Goal: Register for event/course

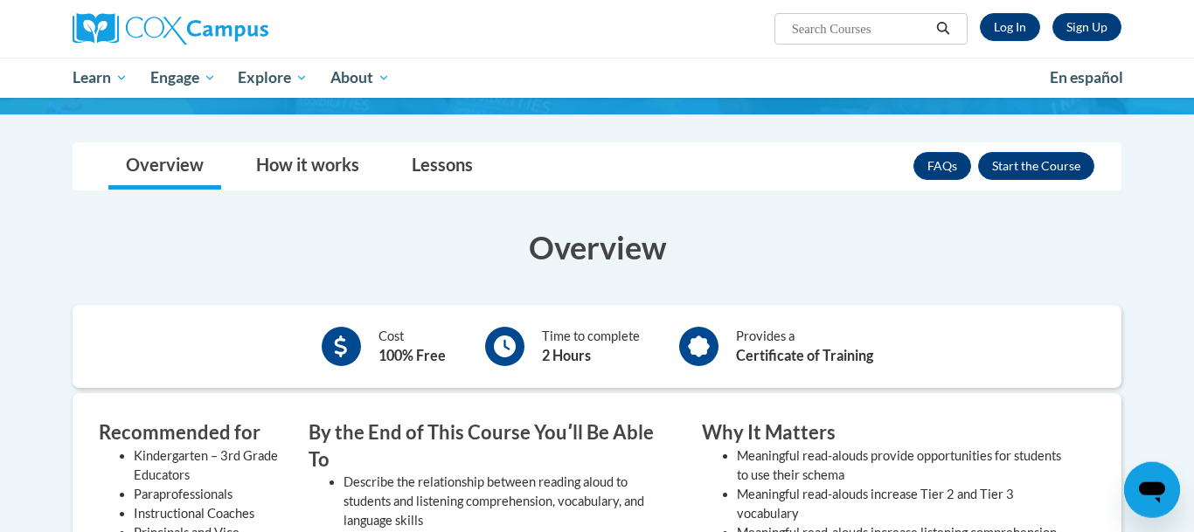
scroll to position [275, 0]
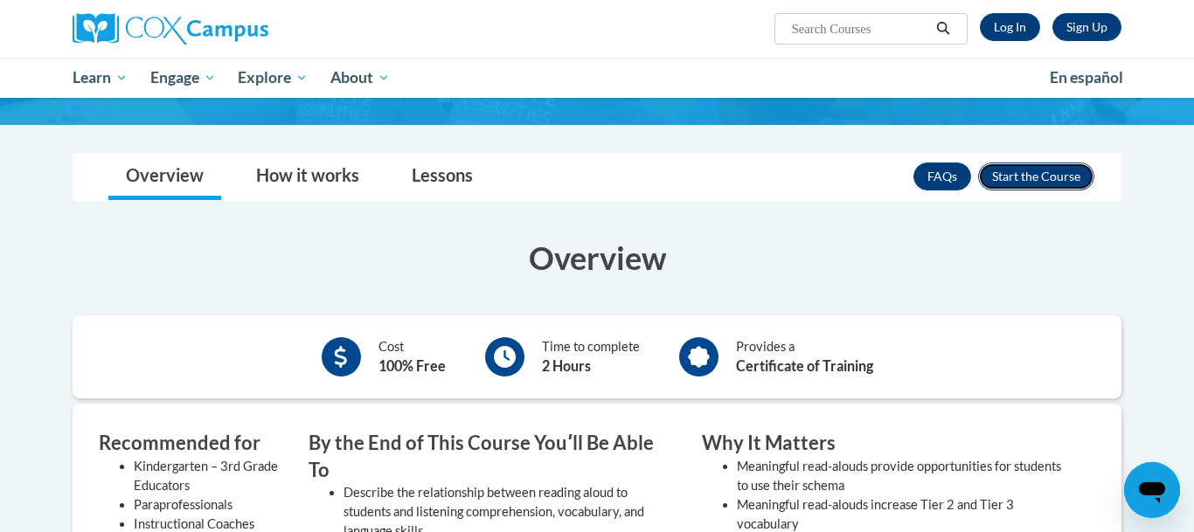
click at [1009, 181] on button "Enroll" at bounding box center [1036, 177] width 116 height 28
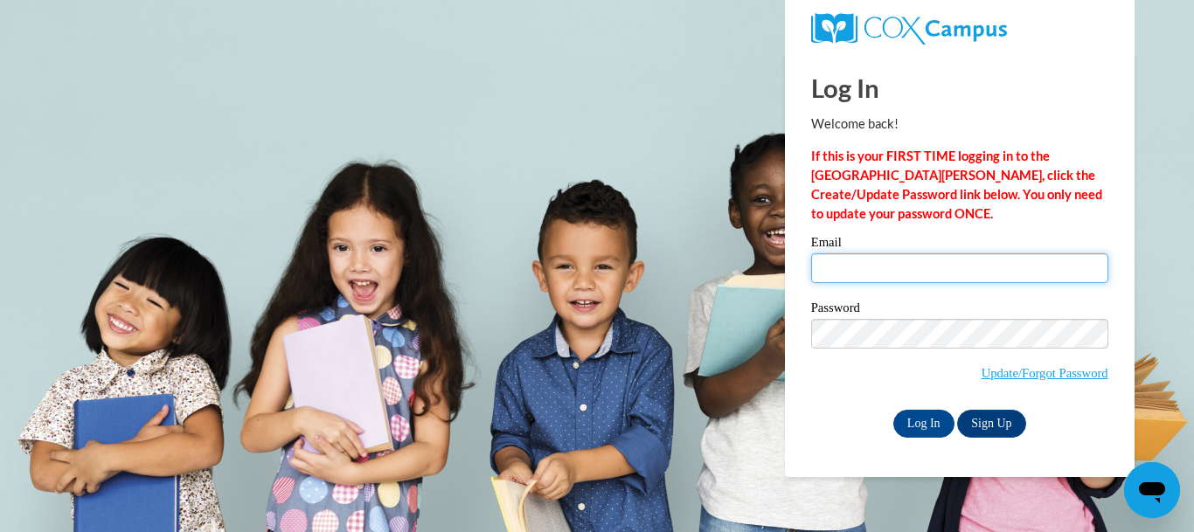
click at [943, 267] on input "Email" at bounding box center [959, 269] width 297 height 30
type input "mjc953@gmail.com"
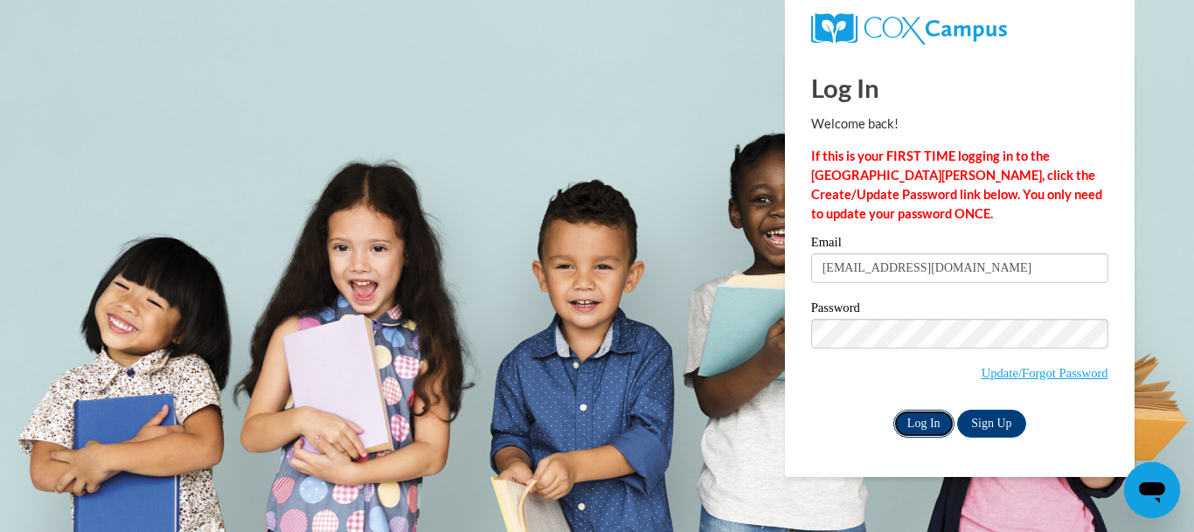
click at [928, 419] on input "Log In" at bounding box center [924, 424] width 61 height 28
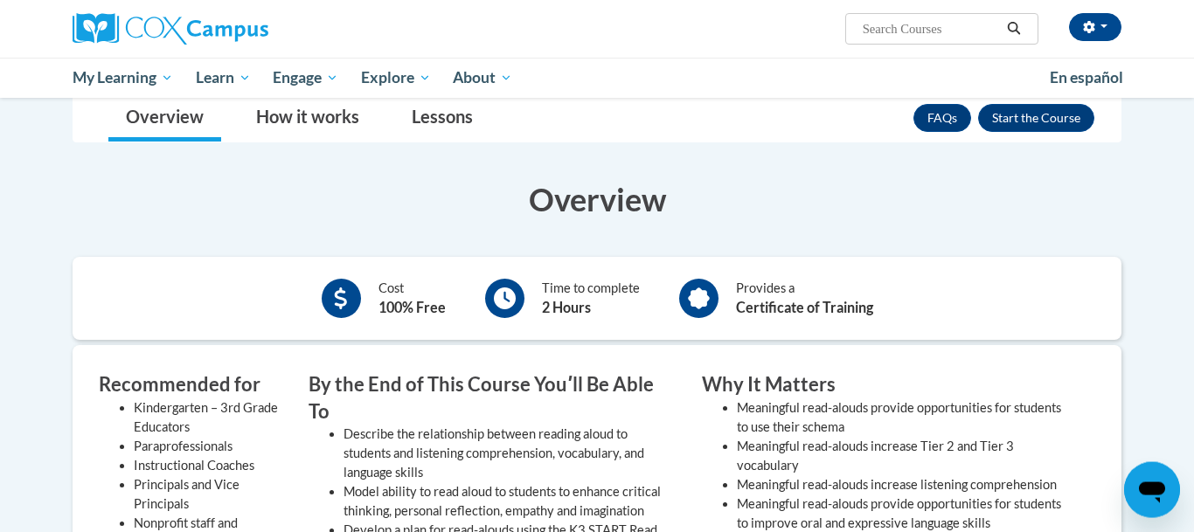
scroll to position [257, 0]
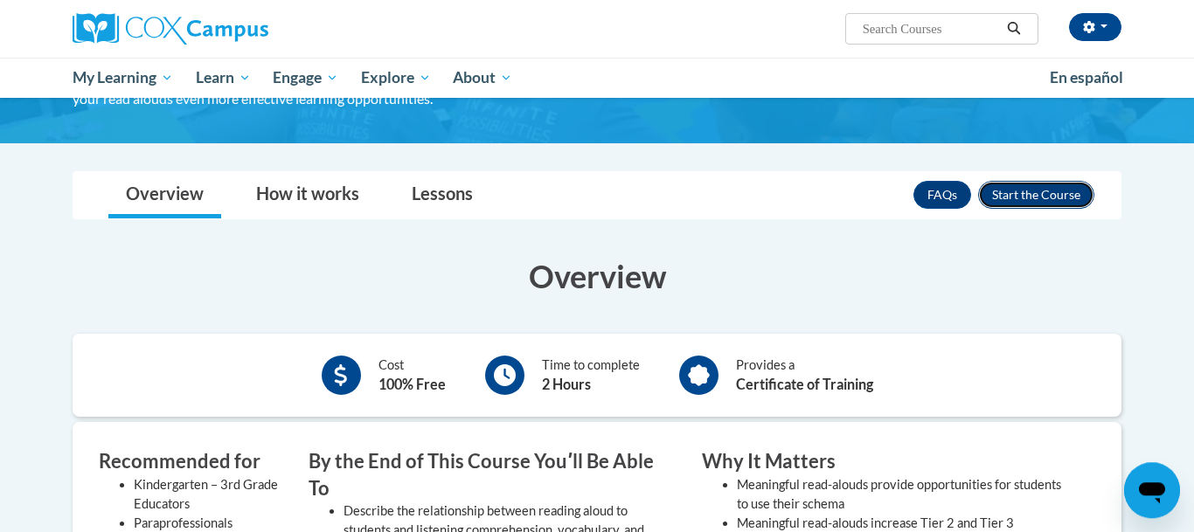
click at [1055, 190] on button "Enroll" at bounding box center [1036, 195] width 116 height 28
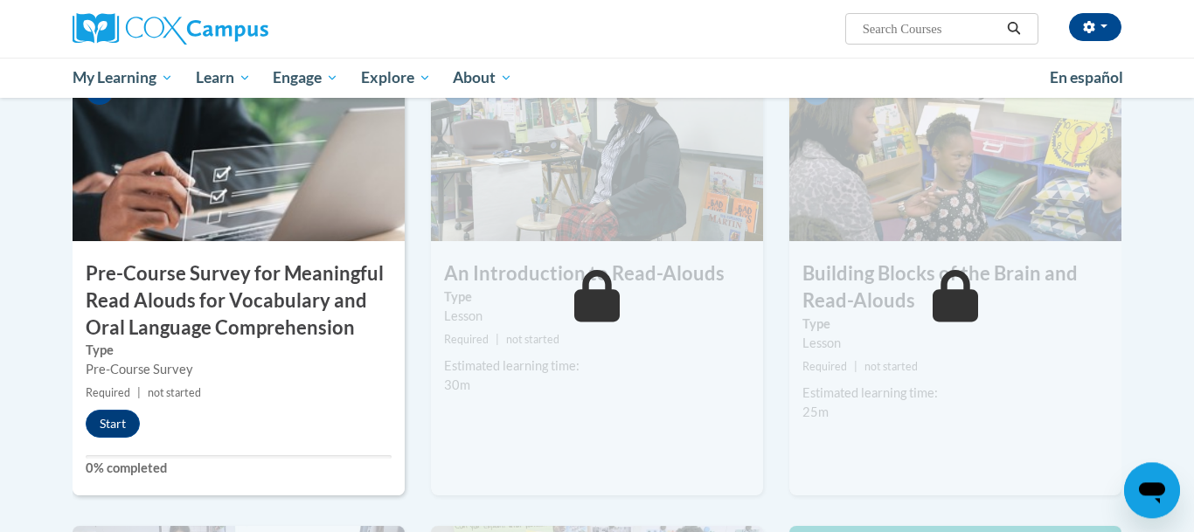
scroll to position [428, 0]
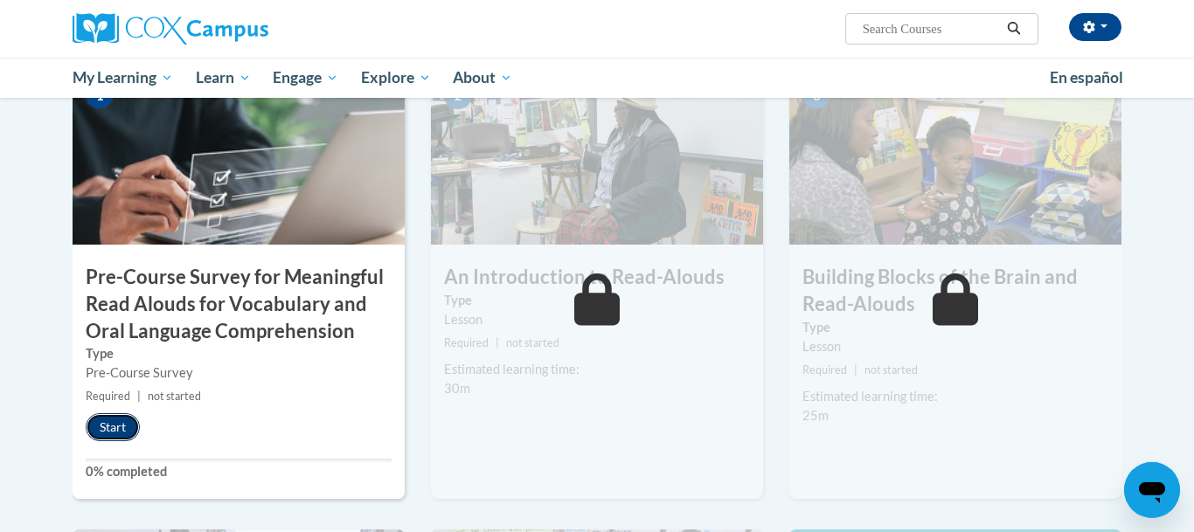
click at [119, 422] on button "Start" at bounding box center [113, 428] width 54 height 28
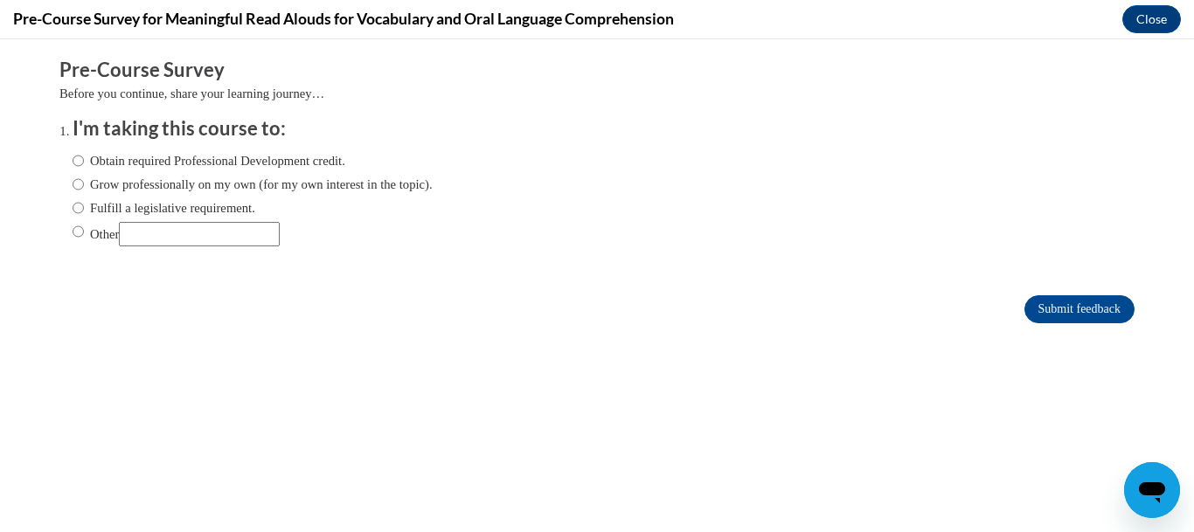
scroll to position [0, 0]
click at [80, 156] on input "Obtain required Professional Development credit." at bounding box center [78, 160] width 11 height 19
radio input "true"
click at [1068, 317] on input "Submit feedback" at bounding box center [1080, 310] width 110 height 28
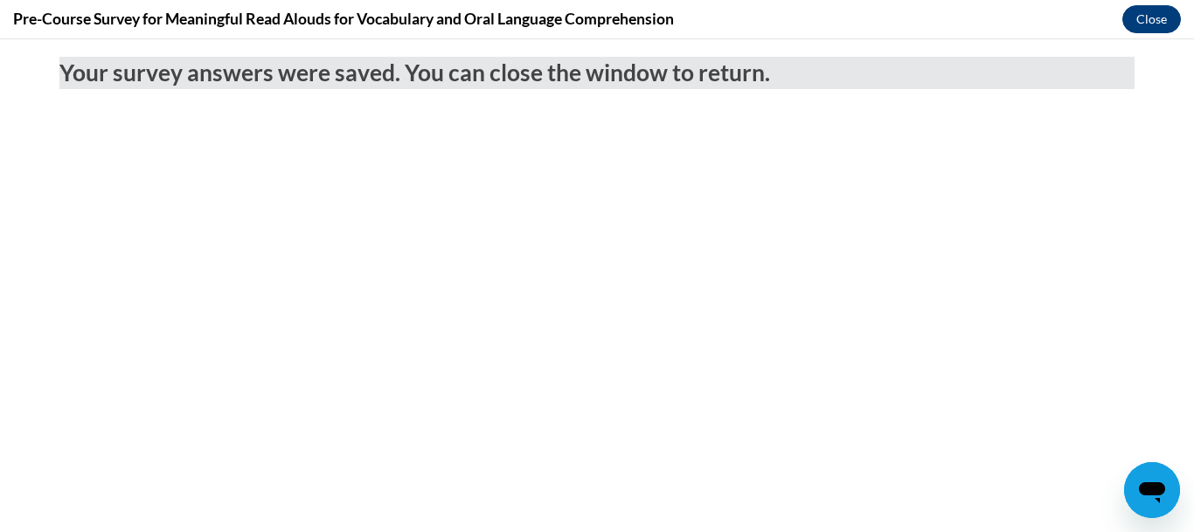
click at [1151, 19] on button "Close" at bounding box center [1152, 19] width 59 height 28
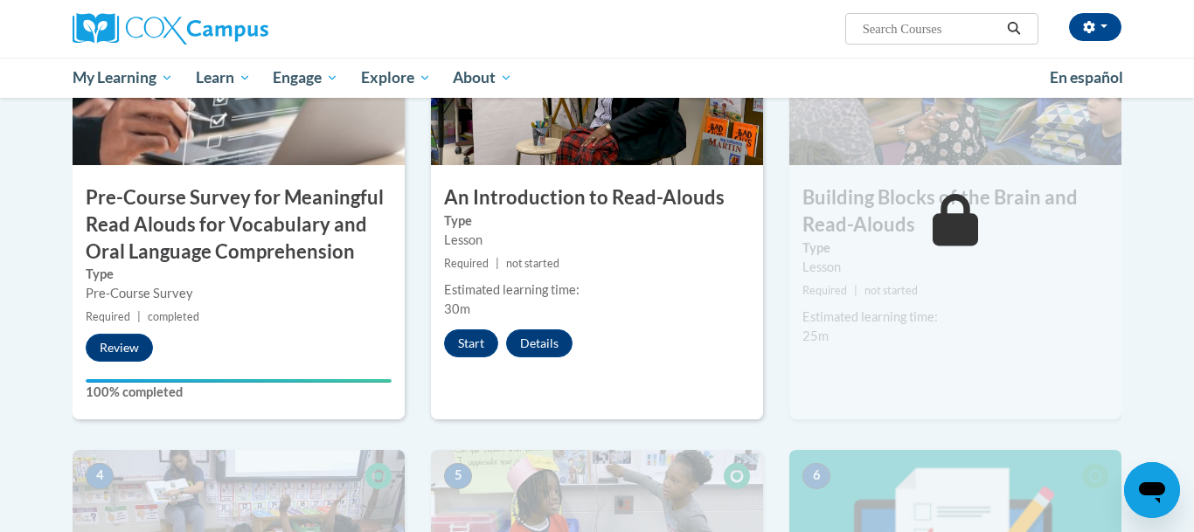
scroll to position [525, 0]
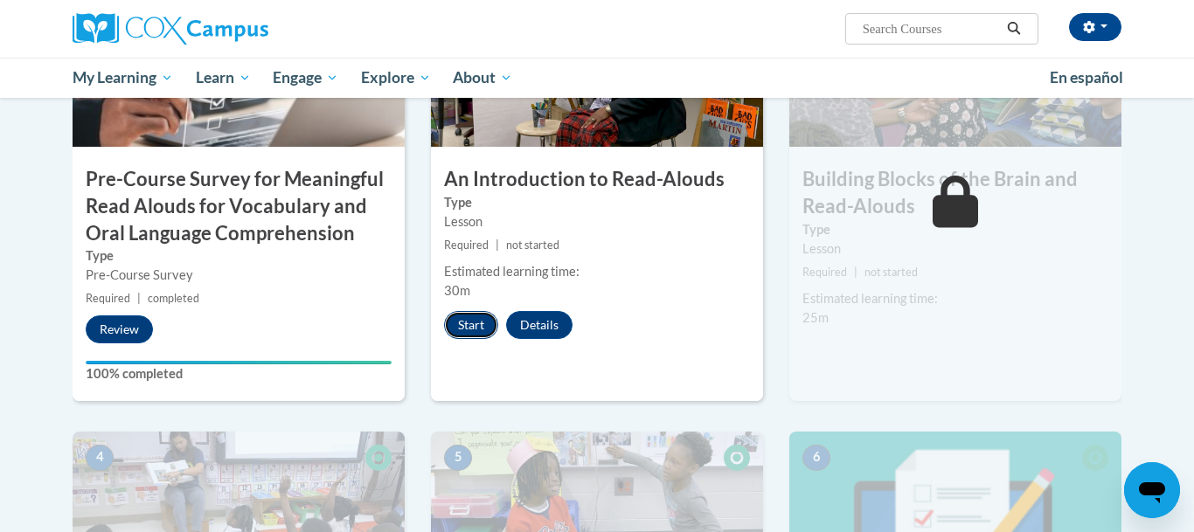
click at [475, 329] on button "Start" at bounding box center [471, 325] width 54 height 28
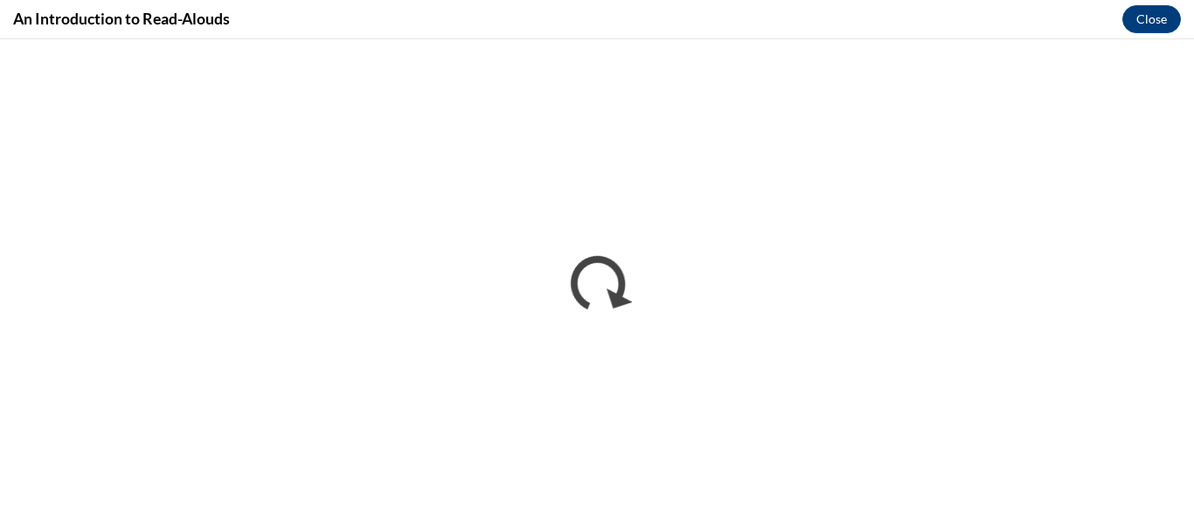
scroll to position [0, 0]
click at [893, 26] on div "An Introduction to Read-Alouds Close" at bounding box center [597, 19] width 1194 height 39
click at [853, 20] on div "An Introduction to Read-Alouds Close" at bounding box center [597, 19] width 1194 height 39
click at [926, 21] on div "An Introduction to Read-Alouds Close" at bounding box center [597, 19] width 1194 height 39
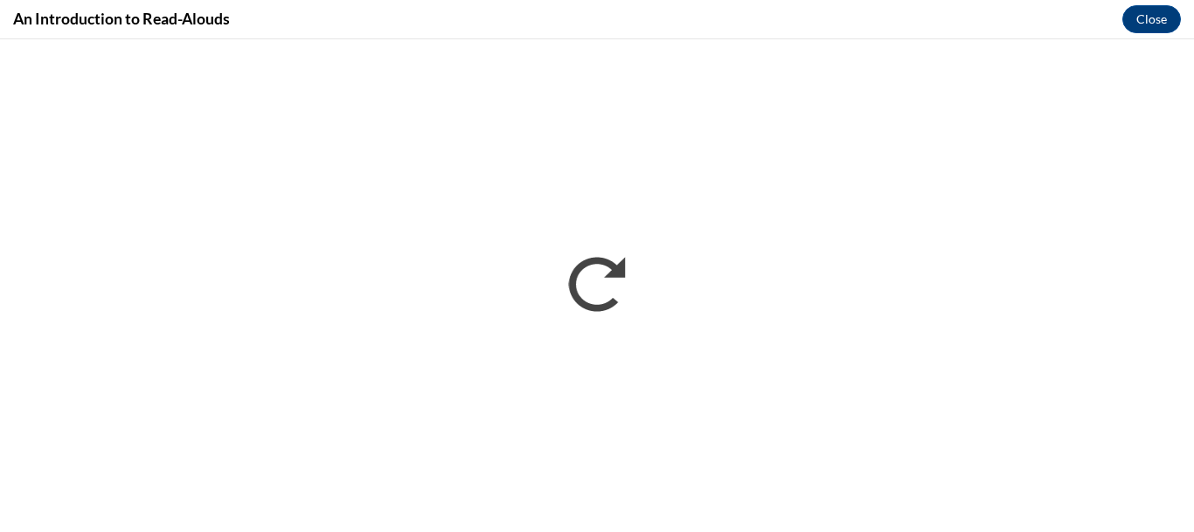
click at [871, 11] on div "An Introduction to Read-Alouds Close" at bounding box center [597, 19] width 1194 height 39
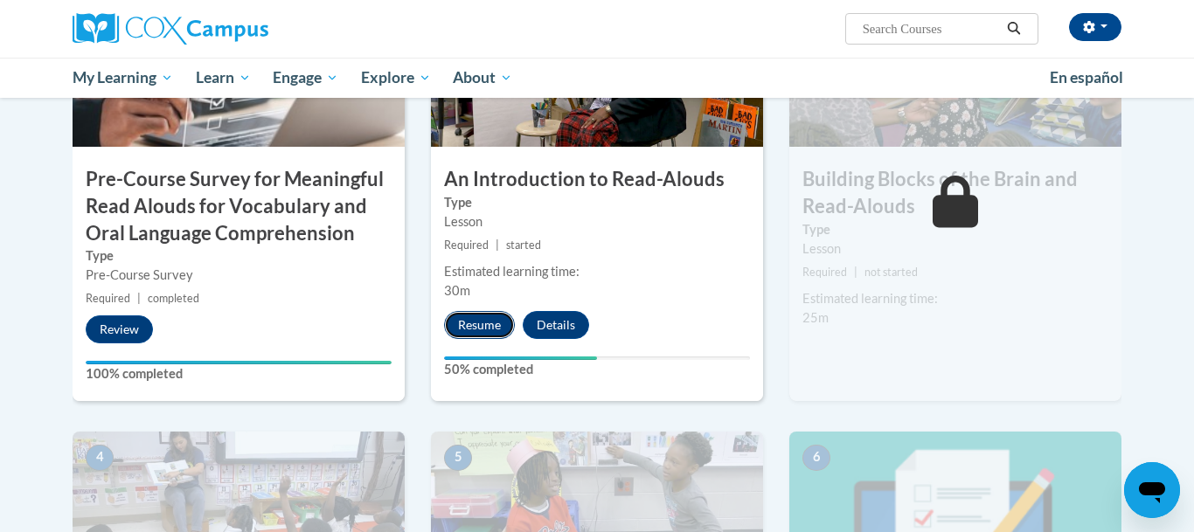
click at [484, 324] on button "Resume" at bounding box center [479, 325] width 71 height 28
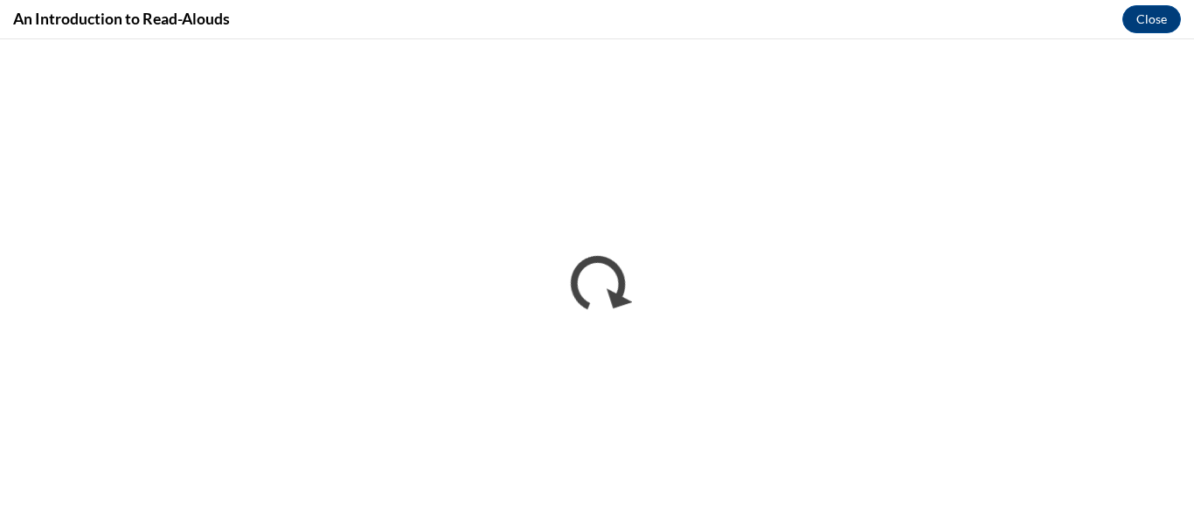
click at [924, 8] on div "An Introduction to Read-Alouds Close" at bounding box center [597, 19] width 1194 height 39
click at [837, 14] on div "An Introduction to Read-Alouds Close" at bounding box center [597, 19] width 1194 height 39
click at [887, 24] on div "An Introduction to Read-Alouds Close" at bounding box center [597, 19] width 1194 height 39
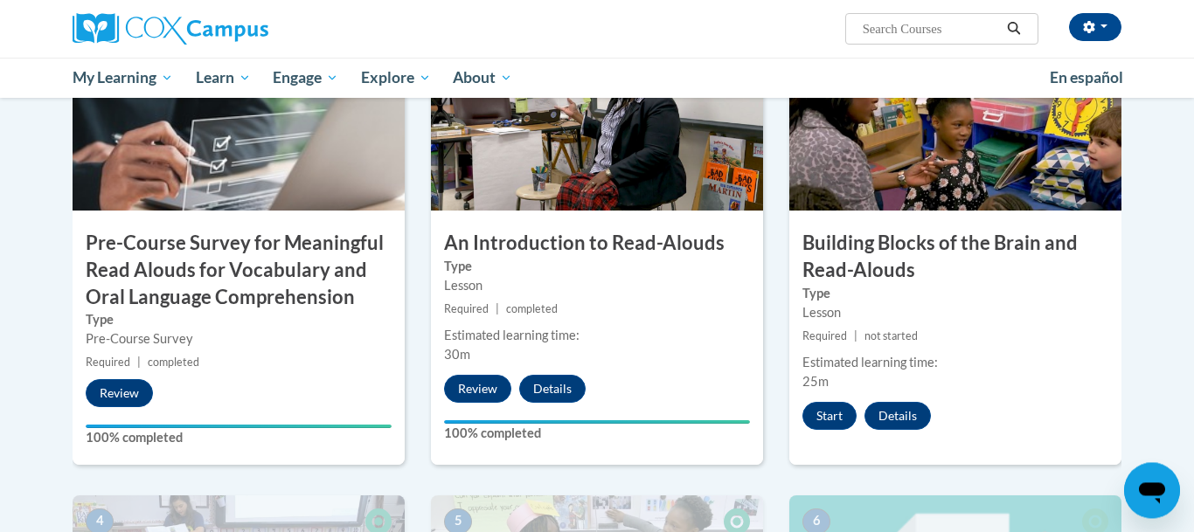
scroll to position [354, 0]
